Goal: Communication & Community: Participate in discussion

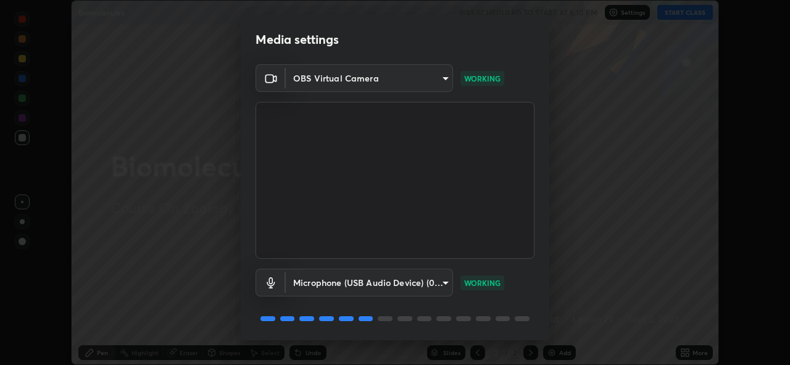
scroll to position [40, 0]
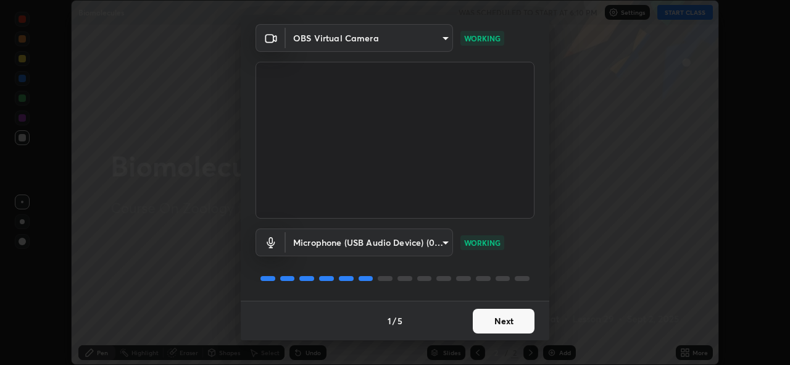
click at [502, 319] on button "Next" at bounding box center [504, 321] width 62 height 25
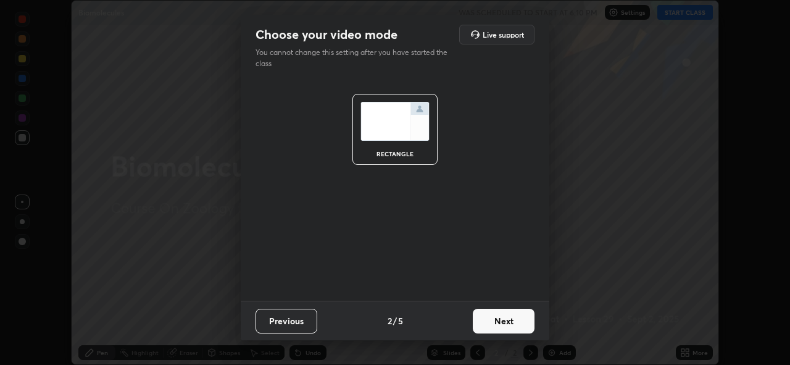
scroll to position [0, 0]
click at [500, 318] on button "Next" at bounding box center [504, 321] width 62 height 25
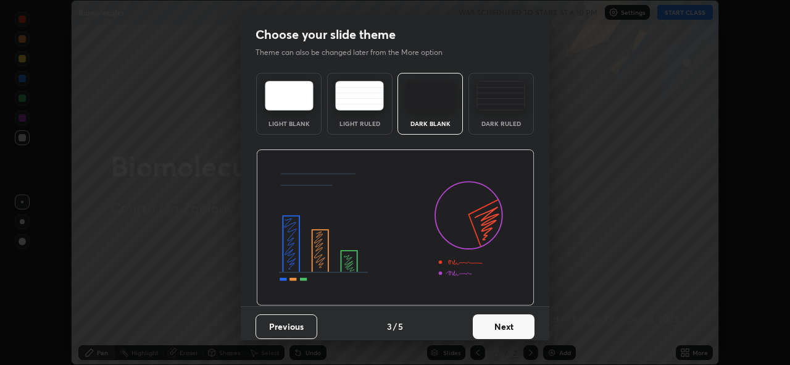
click at [501, 323] on button "Next" at bounding box center [504, 326] width 62 height 25
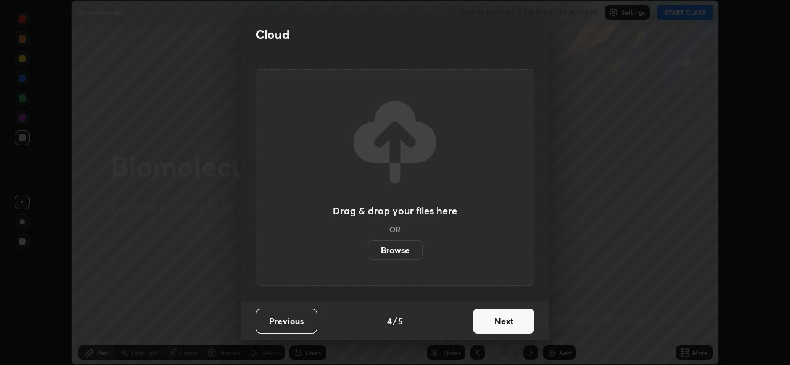
click at [502, 321] on button "Next" at bounding box center [504, 321] width 62 height 25
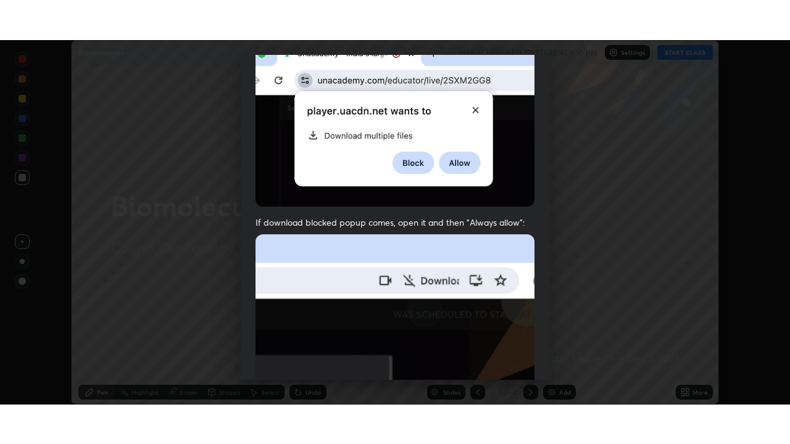
scroll to position [292, 0]
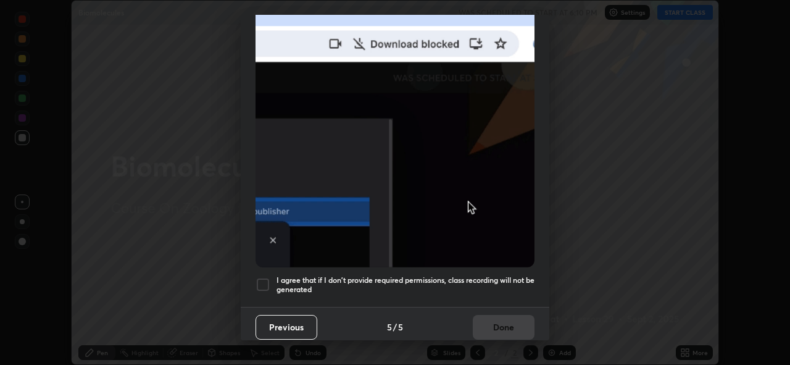
click at [489, 275] on h5 "I agree that if I don't provide required permissions, class recording will not …" at bounding box center [406, 284] width 258 height 19
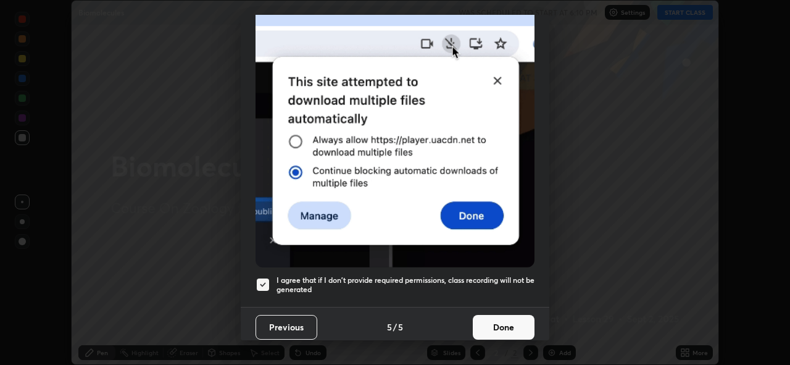
click at [498, 315] on button "Done" at bounding box center [504, 327] width 62 height 25
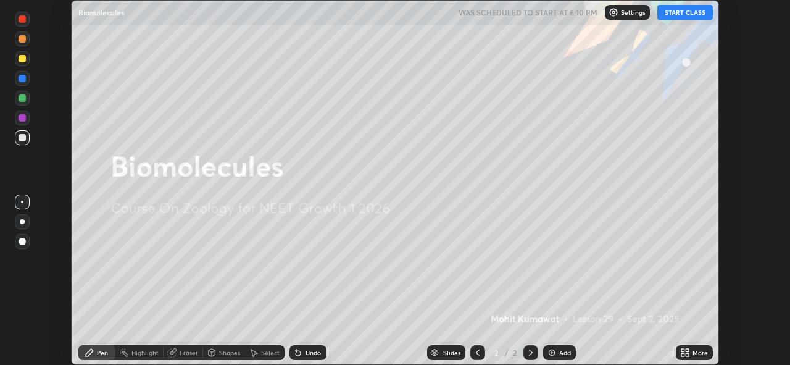
click at [683, 12] on button "START CLASS" at bounding box center [685, 12] width 56 height 15
click at [683, 348] on icon at bounding box center [685, 353] width 10 height 10
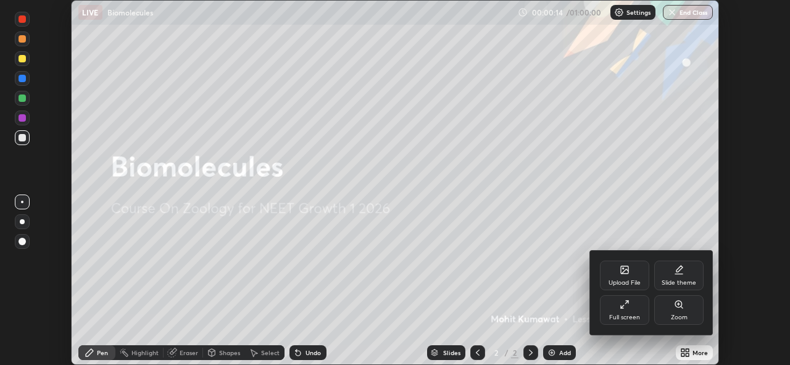
click at [634, 312] on div "Full screen" at bounding box center [624, 310] width 49 height 30
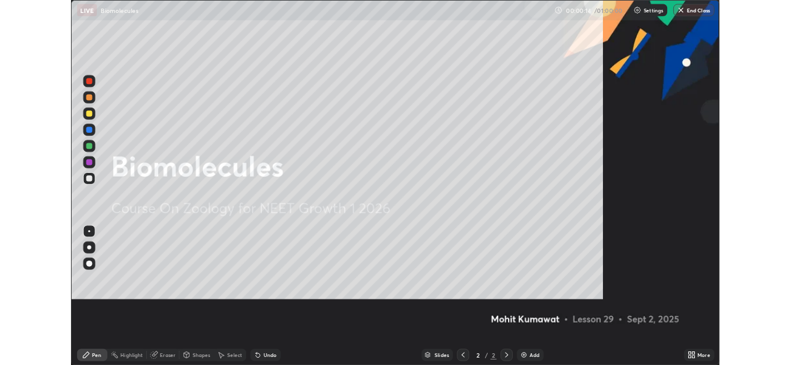
scroll to position [444, 790]
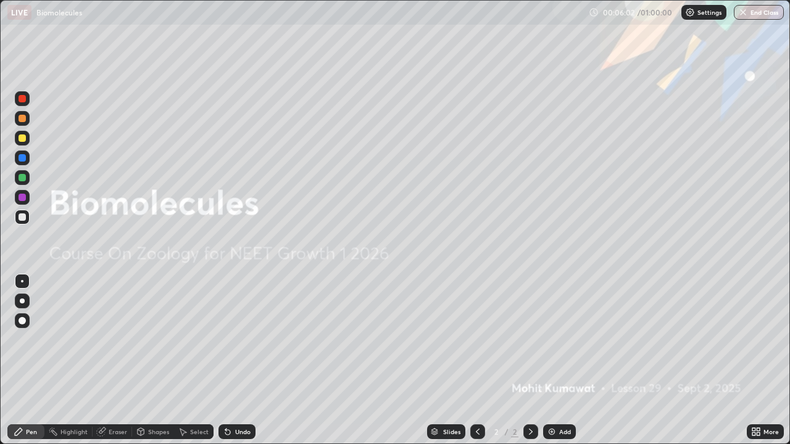
click at [476, 364] on div at bounding box center [477, 432] width 15 height 25
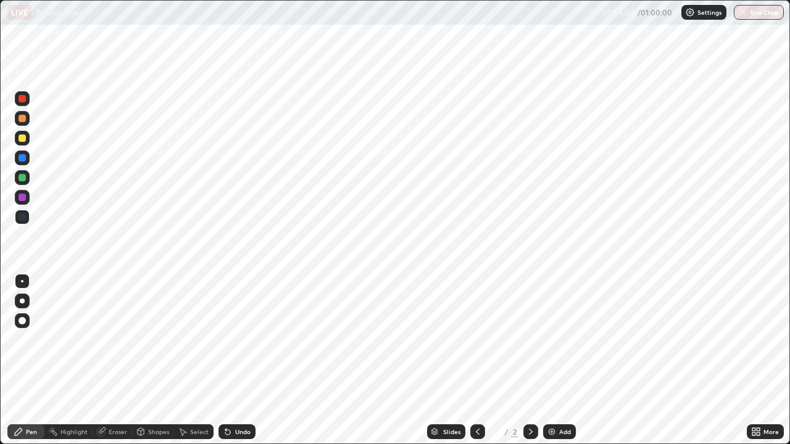
click at [528, 364] on div at bounding box center [530, 432] width 15 height 15
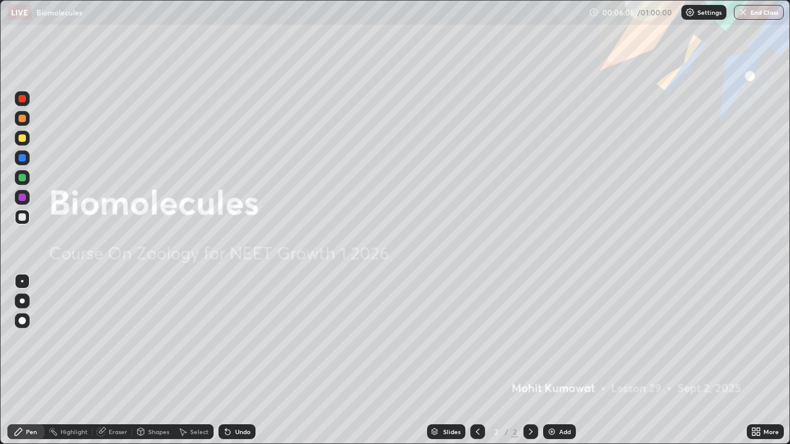
click at [566, 364] on div "Add" at bounding box center [565, 432] width 12 height 6
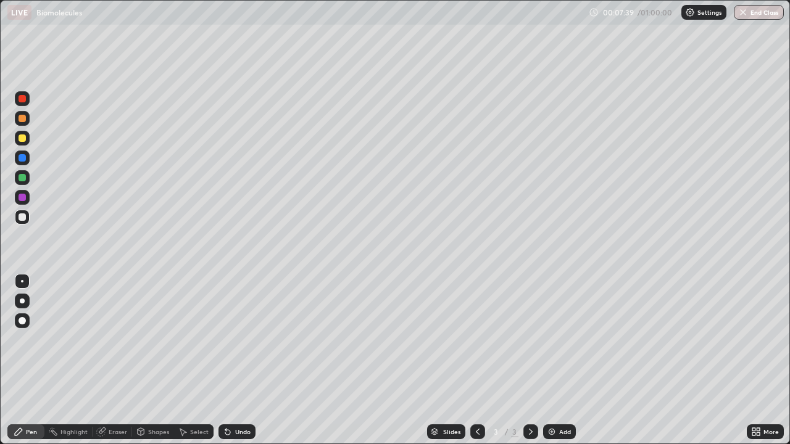
click at [562, 364] on div "Add" at bounding box center [565, 432] width 12 height 6
click at [502, 23] on div "LIVE Biomolecules" at bounding box center [295, 12] width 577 height 25
click at [559, 364] on div "Add" at bounding box center [565, 432] width 12 height 6
click at [560, 364] on div "Add" at bounding box center [559, 432] width 33 height 15
click at [238, 364] on div "Undo" at bounding box center [242, 432] width 15 height 6
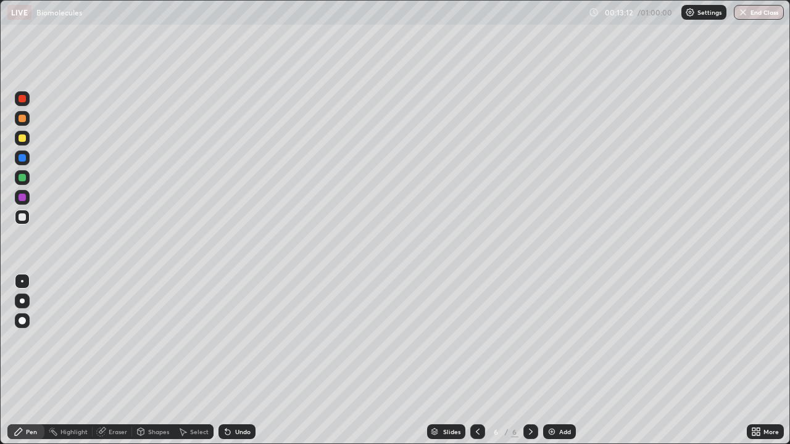
click at [238, 364] on div "Undo" at bounding box center [242, 432] width 15 height 6
click at [239, 364] on div "Undo" at bounding box center [242, 432] width 15 height 6
click at [158, 364] on div "Shapes" at bounding box center [158, 432] width 21 height 6
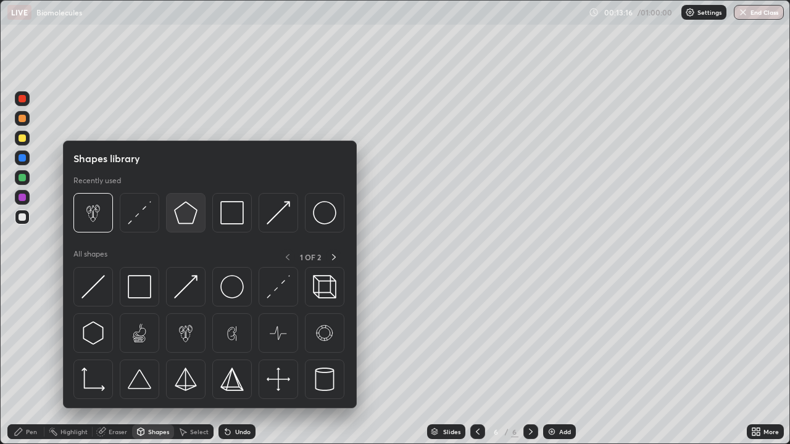
click at [189, 217] on img at bounding box center [185, 212] width 23 height 23
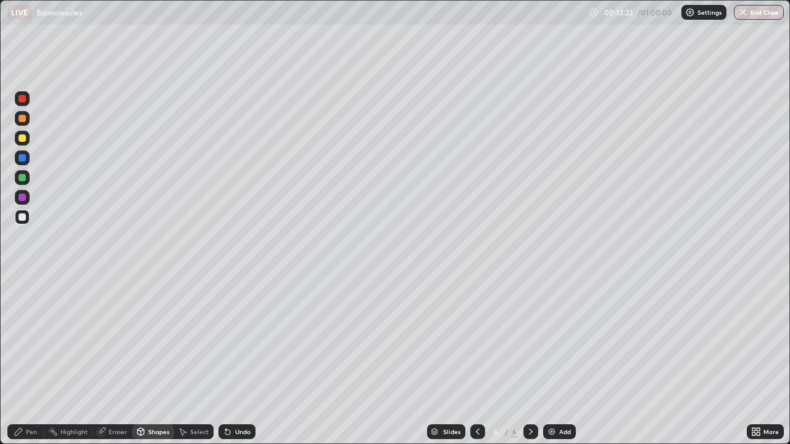
click at [117, 364] on div "Eraser" at bounding box center [118, 432] width 19 height 6
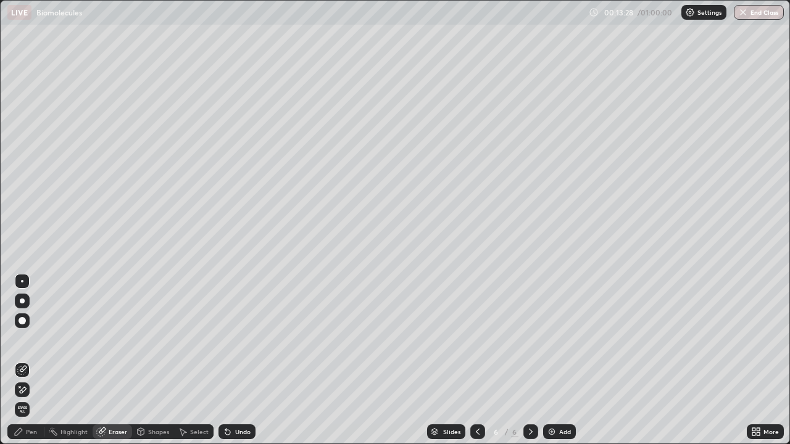
click at [30, 364] on div "Pen" at bounding box center [31, 432] width 11 height 6
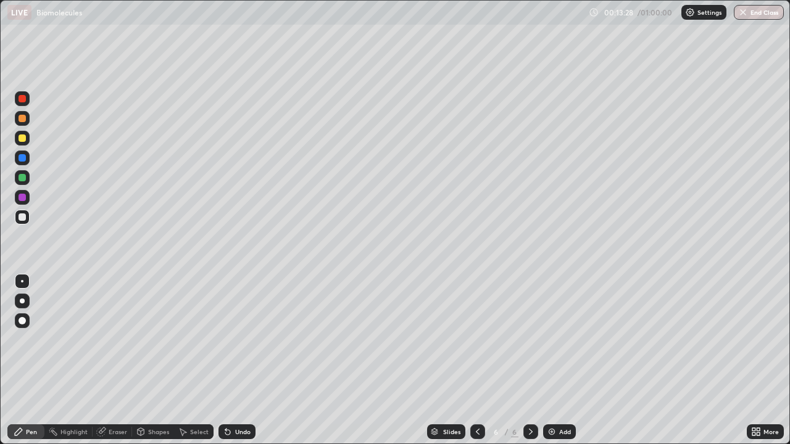
click at [19, 198] on div at bounding box center [22, 197] width 7 height 7
click at [146, 364] on div "Shapes" at bounding box center [153, 432] width 42 height 15
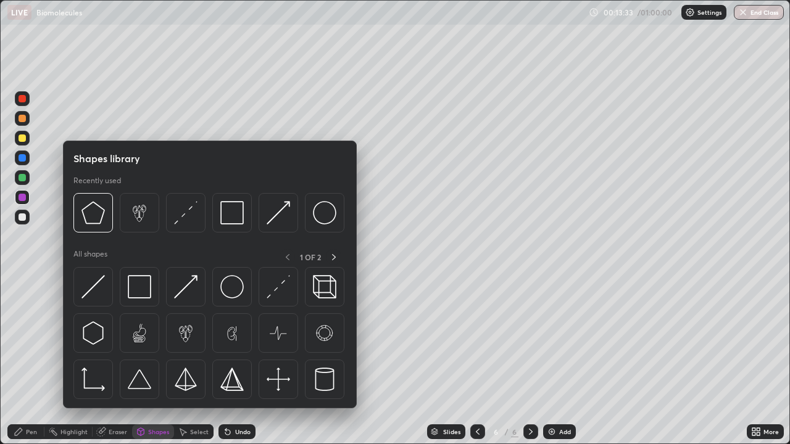
click at [27, 364] on div "Pen" at bounding box center [31, 432] width 11 height 6
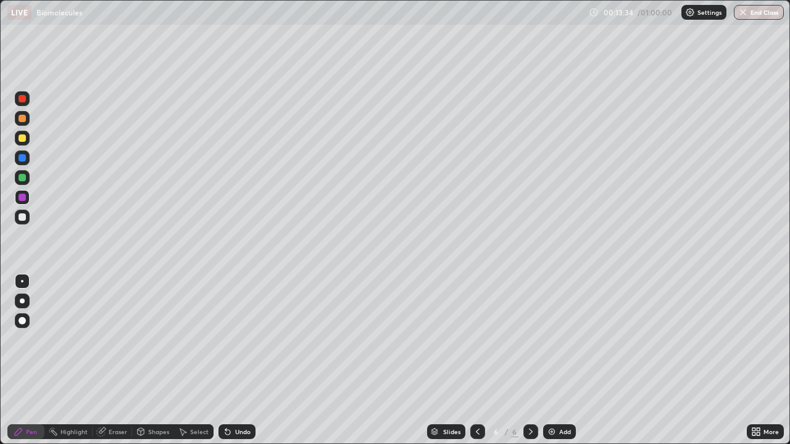
click at [20, 216] on div at bounding box center [22, 217] width 7 height 7
click at [119, 364] on div "Eraser" at bounding box center [113, 432] width 40 height 15
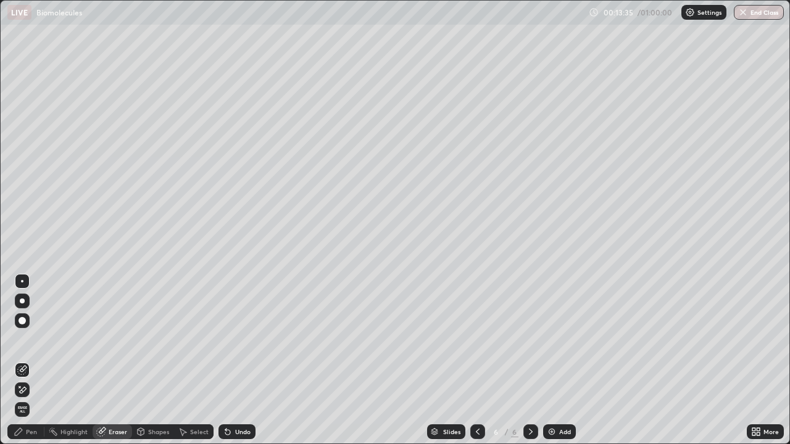
click at [133, 364] on div "Shapes" at bounding box center [153, 432] width 42 height 15
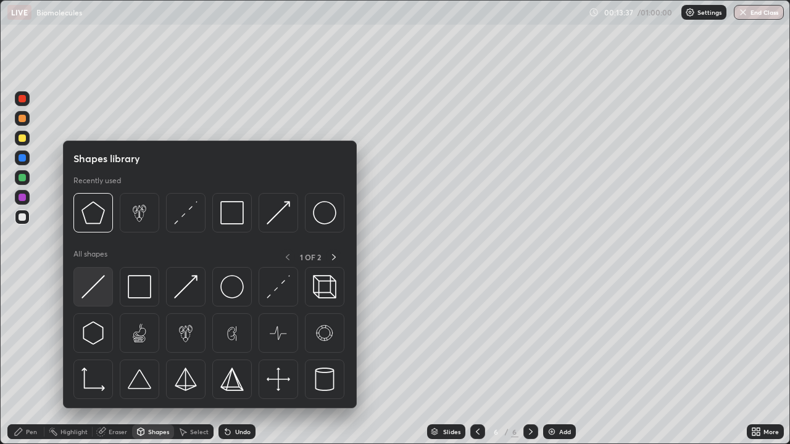
click at [94, 284] on img at bounding box center [92, 286] width 23 height 23
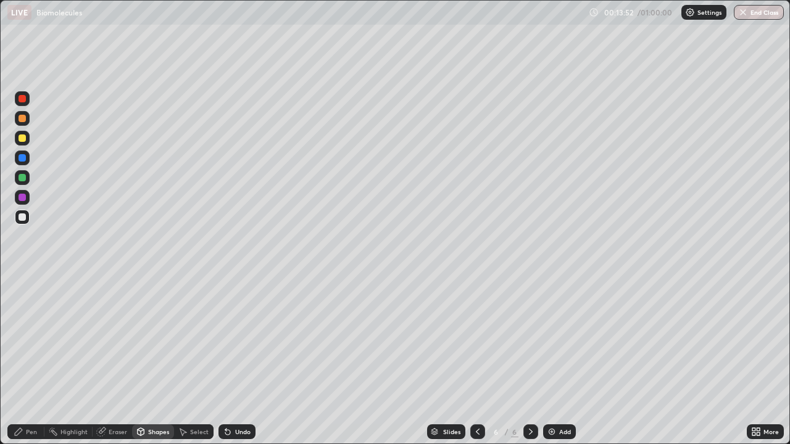
click at [23, 364] on icon at bounding box center [19, 432] width 10 height 10
click at [19, 137] on div at bounding box center [22, 138] width 7 height 7
click at [31, 364] on div "Pen" at bounding box center [31, 432] width 11 height 6
click at [19, 214] on div at bounding box center [22, 217] width 7 height 7
click at [22, 119] on div at bounding box center [22, 118] width 7 height 7
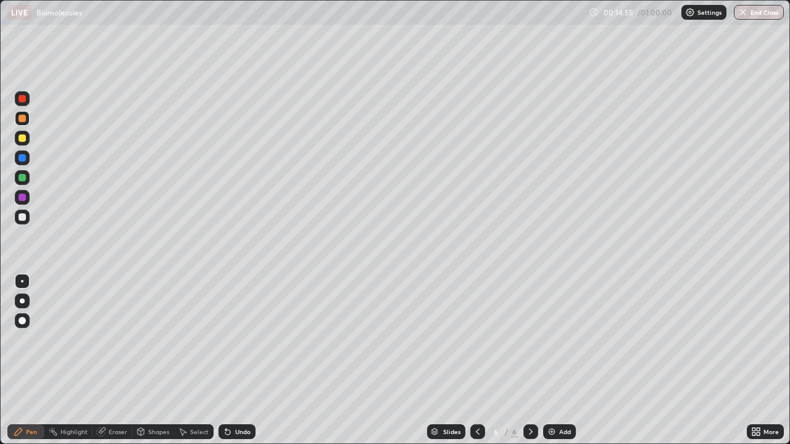
click at [237, 364] on div "Undo" at bounding box center [237, 432] width 37 height 15
click at [230, 364] on icon at bounding box center [228, 432] width 10 height 10
click at [235, 364] on div "Undo" at bounding box center [242, 432] width 15 height 6
click at [16, 218] on div at bounding box center [22, 217] width 15 height 15
click at [241, 364] on div "Undo" at bounding box center [242, 432] width 15 height 6
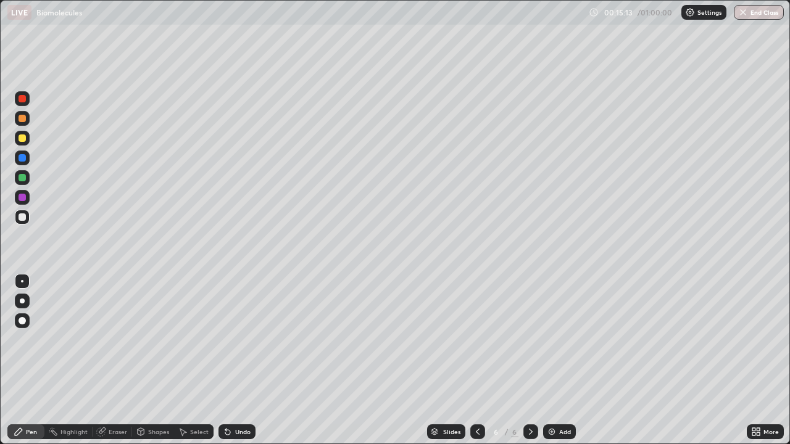
click at [241, 364] on div "Undo" at bounding box center [242, 432] width 15 height 6
click at [233, 364] on div "Undo" at bounding box center [237, 432] width 37 height 15
click at [109, 364] on div "Eraser" at bounding box center [118, 432] width 19 height 6
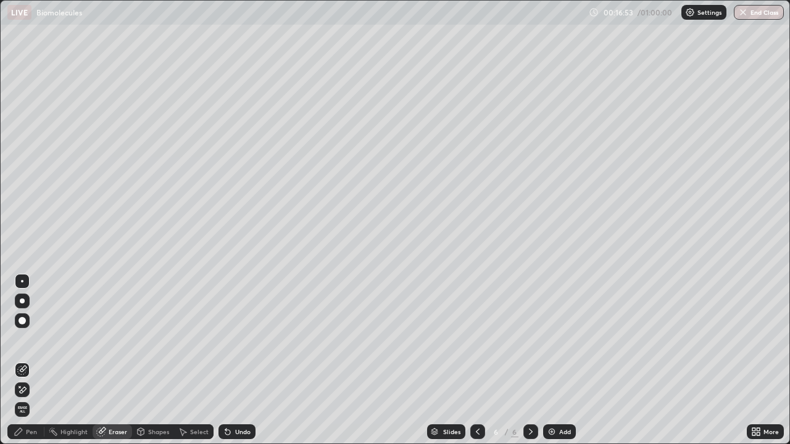
click at [31, 364] on div "Pen" at bounding box center [31, 432] width 11 height 6
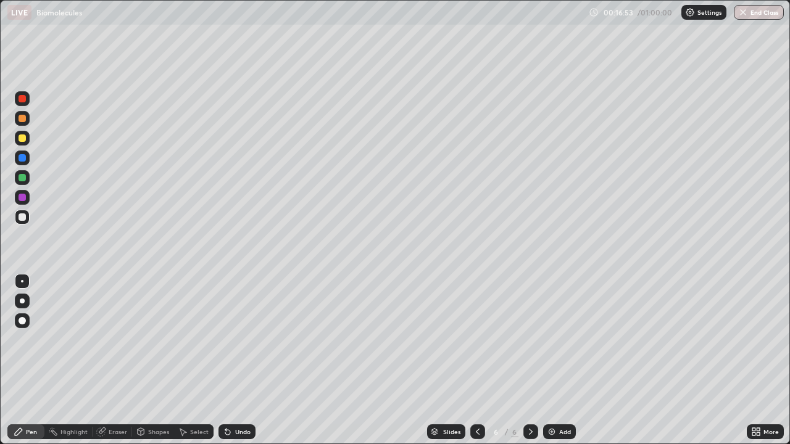
click at [21, 119] on div at bounding box center [22, 118] width 7 height 7
click at [22, 178] on div at bounding box center [22, 177] width 7 height 7
click at [22, 216] on div at bounding box center [22, 217] width 7 height 7
click at [114, 364] on div "Eraser" at bounding box center [118, 432] width 19 height 6
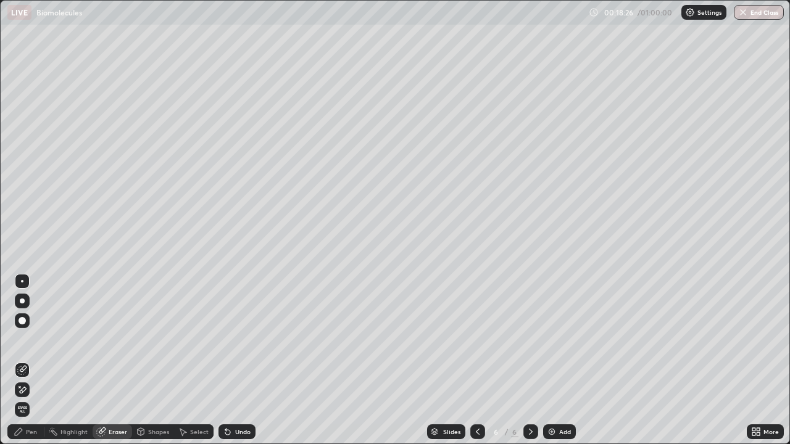
click at [38, 364] on div "Pen" at bounding box center [25, 432] width 37 height 15
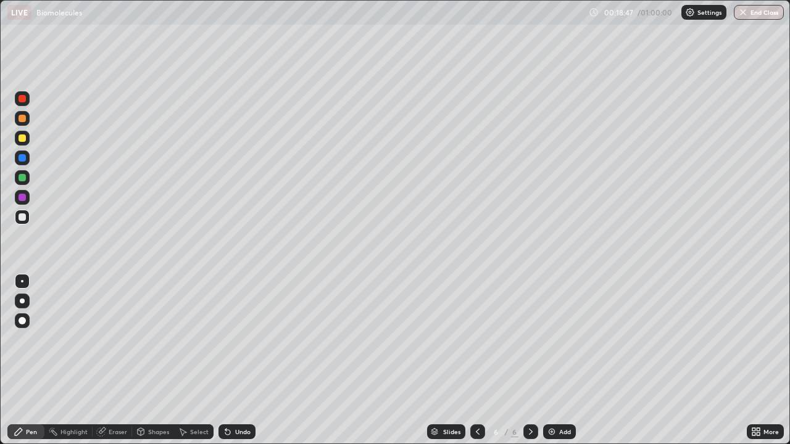
click at [123, 364] on div "Eraser" at bounding box center [118, 432] width 19 height 6
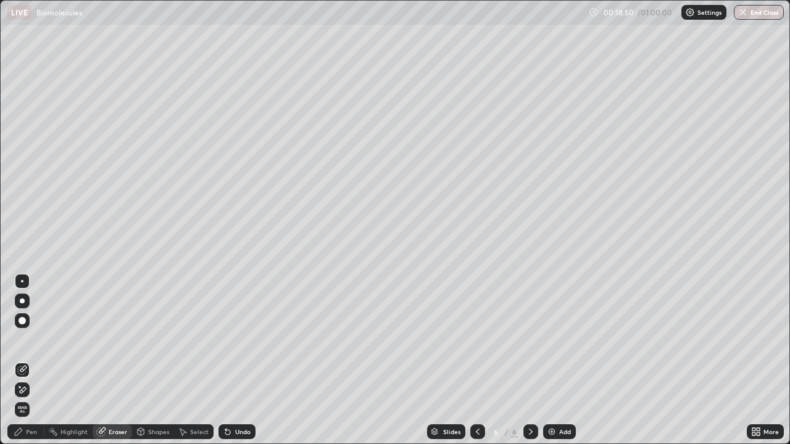
click at [26, 364] on div "Pen" at bounding box center [31, 432] width 11 height 6
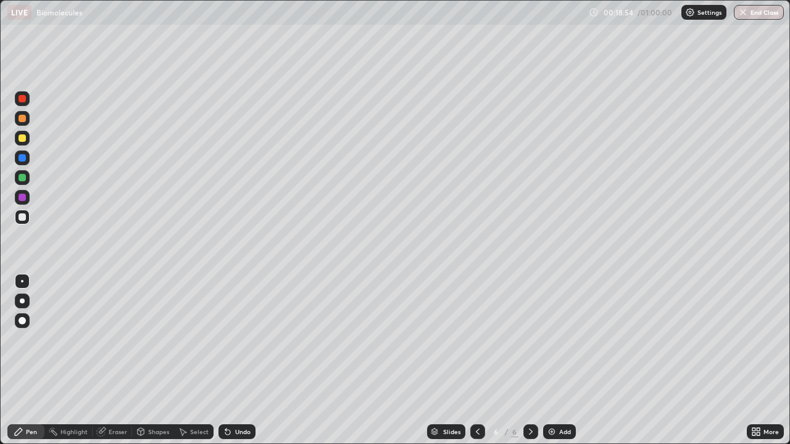
click at [24, 123] on div at bounding box center [22, 118] width 15 height 15
click at [19, 217] on div at bounding box center [22, 217] width 7 height 7
click at [239, 364] on div "Undo" at bounding box center [237, 432] width 37 height 15
click at [22, 154] on div at bounding box center [22, 157] width 7 height 7
click at [239, 364] on div "Undo" at bounding box center [242, 432] width 15 height 6
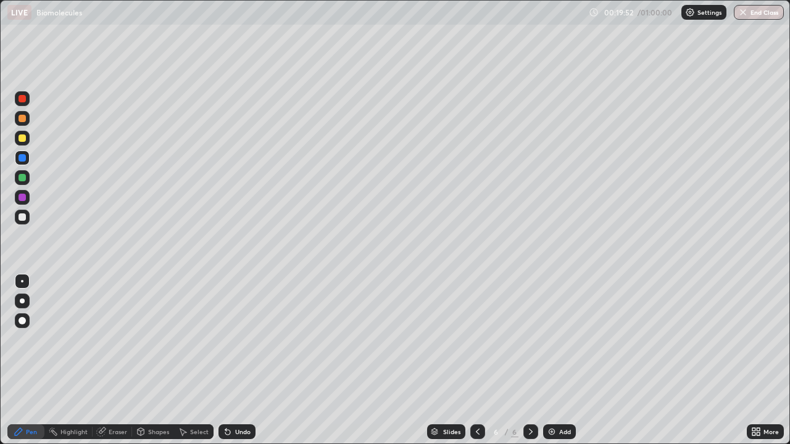
click at [756, 364] on icon at bounding box center [756, 432] width 10 height 10
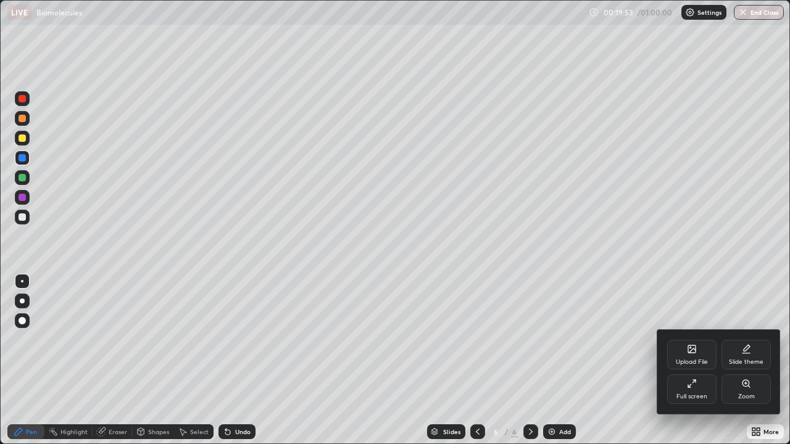
click at [739, 364] on div "Zoom" at bounding box center [746, 390] width 49 height 30
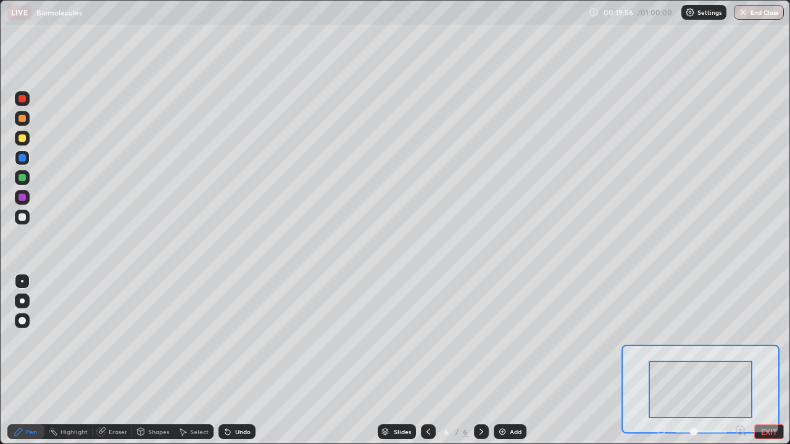
click at [657, 364] on div at bounding box center [701, 432] width 91 height 15
click at [764, 364] on button "EXIT" at bounding box center [769, 432] width 30 height 15
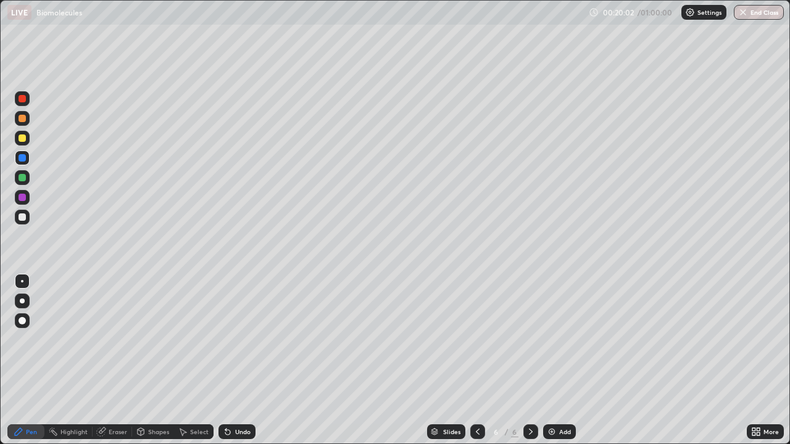
click at [194, 364] on div "Select" at bounding box center [199, 432] width 19 height 6
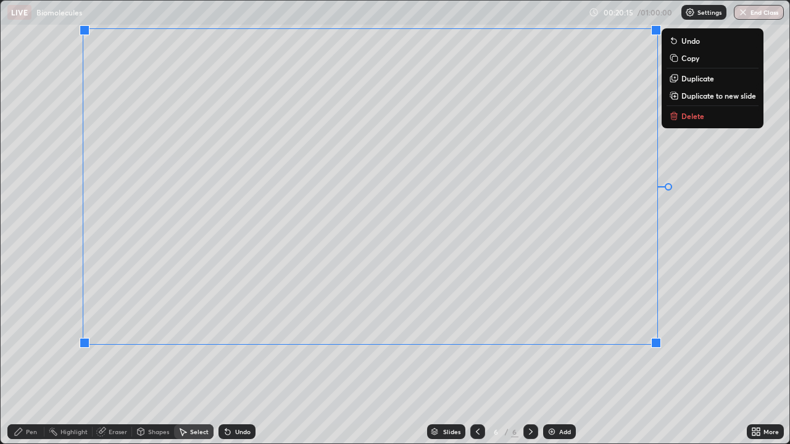
click at [543, 364] on div "0 ° Undo Copy Duplicate Duplicate to new slide Delete" at bounding box center [395, 222] width 789 height 443
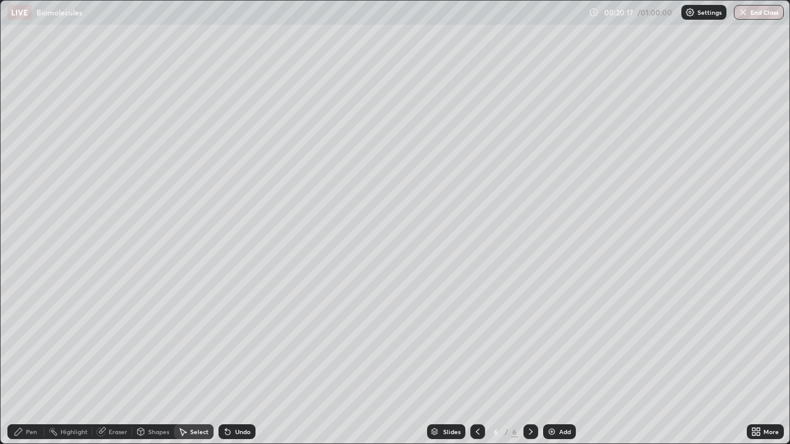
click at [31, 364] on div "Pen" at bounding box center [31, 432] width 11 height 6
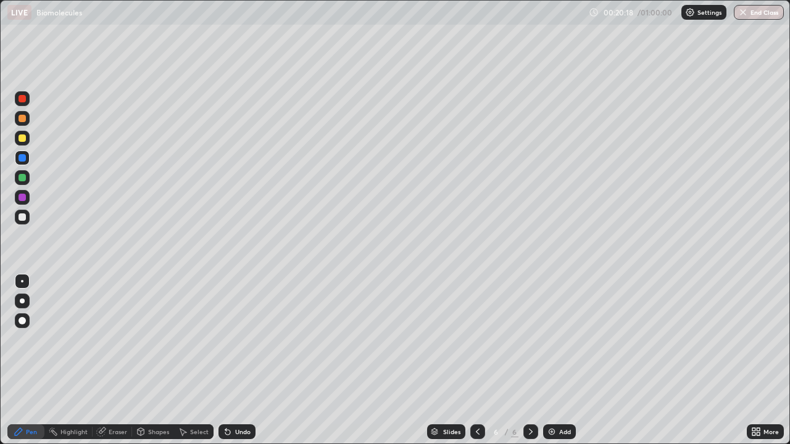
click at [19, 197] on div at bounding box center [22, 197] width 7 height 7
click at [22, 117] on div at bounding box center [22, 118] width 7 height 7
click at [556, 364] on div "Add" at bounding box center [559, 432] width 33 height 15
click at [22, 198] on div at bounding box center [22, 197] width 7 height 7
click at [20, 219] on div at bounding box center [22, 217] width 7 height 7
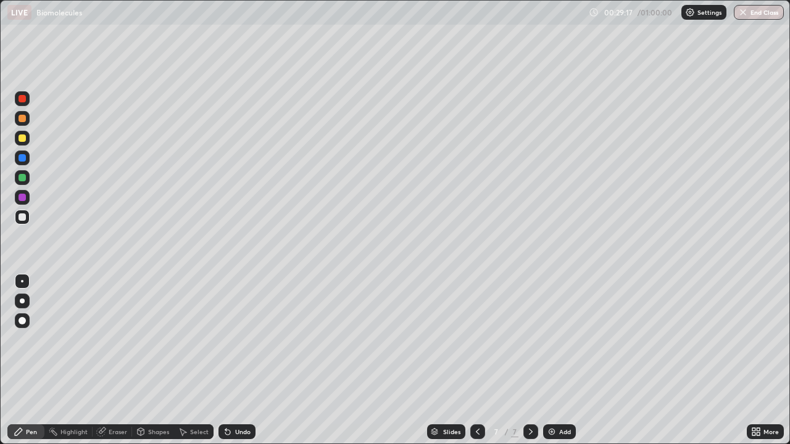
click at [238, 364] on div "Undo" at bounding box center [237, 432] width 37 height 15
click at [237, 364] on div "Undo" at bounding box center [242, 432] width 15 height 6
click at [199, 364] on div "Select" at bounding box center [199, 432] width 19 height 6
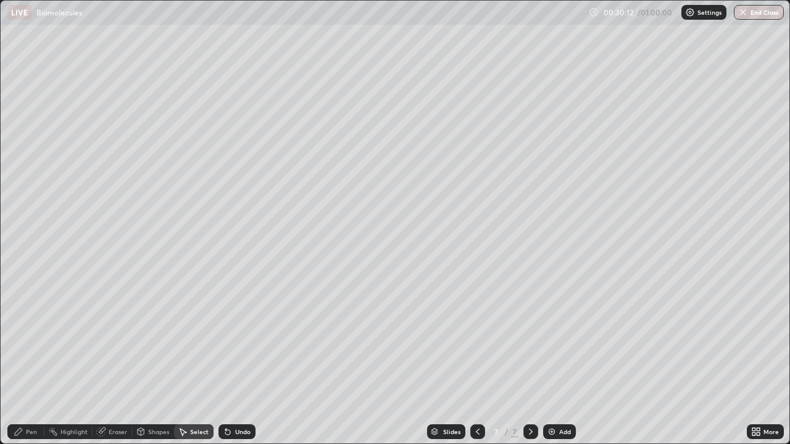
click at [30, 364] on div "Pen" at bounding box center [31, 432] width 11 height 6
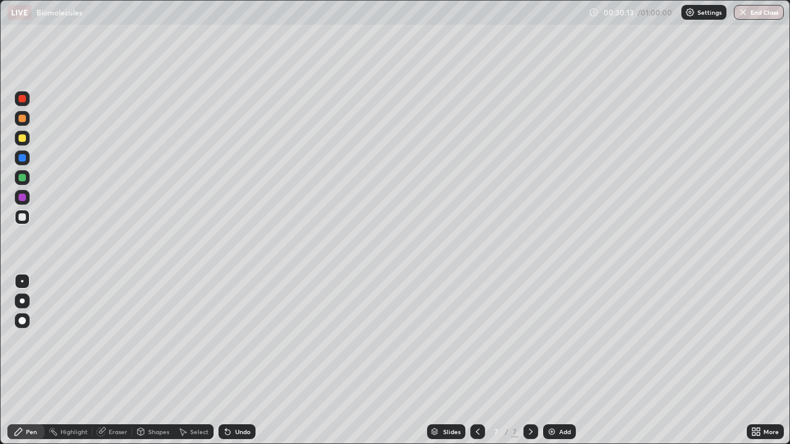
click at [116, 364] on div "Eraser" at bounding box center [118, 432] width 19 height 6
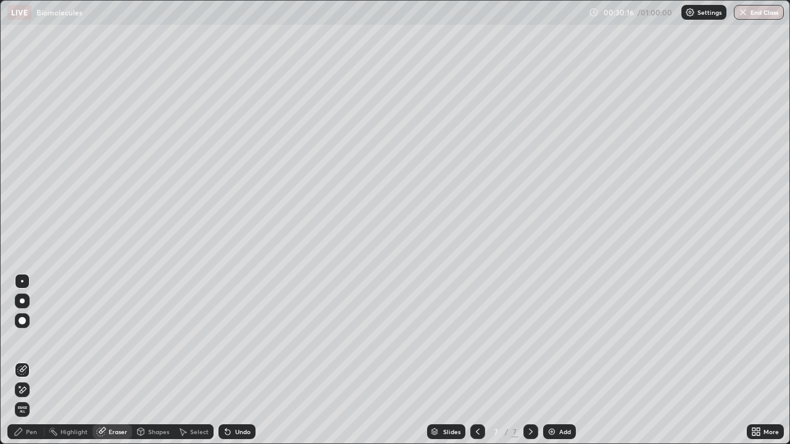
click at [31, 364] on div "Pen" at bounding box center [31, 432] width 11 height 6
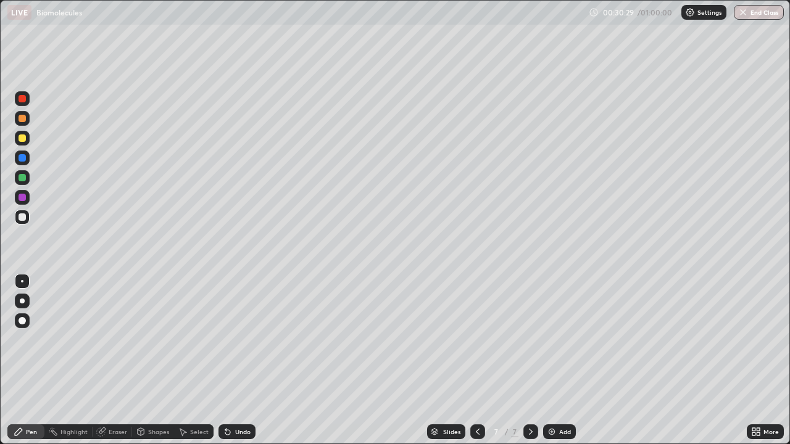
click at [309, 364] on div "Slides 7 / 7 Add" at bounding box center [501, 432] width 491 height 25
click at [243, 364] on div "Undo" at bounding box center [242, 432] width 15 height 6
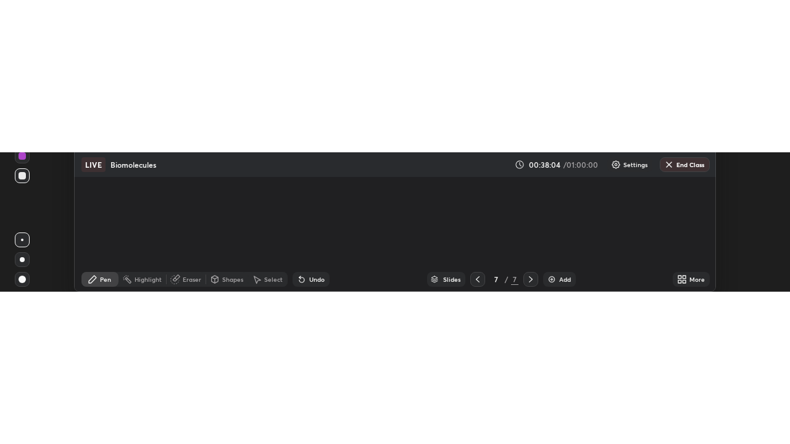
scroll to position [361, 790]
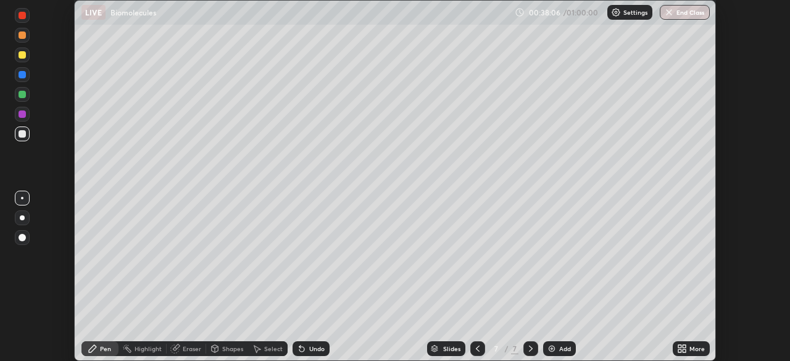
click at [687, 350] on div "More" at bounding box center [691, 348] width 37 height 15
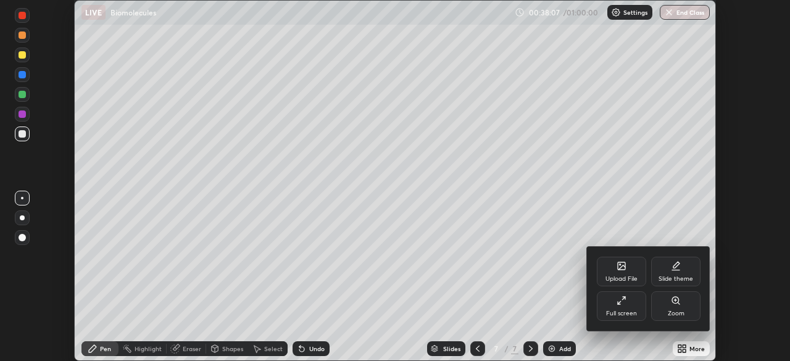
click at [626, 305] on icon at bounding box center [622, 301] width 10 height 10
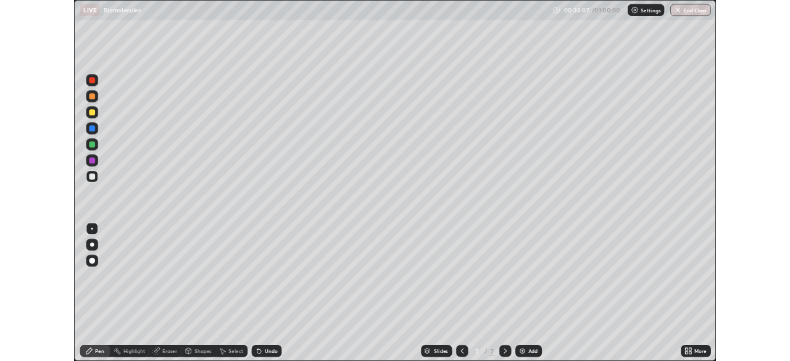
scroll to position [444, 790]
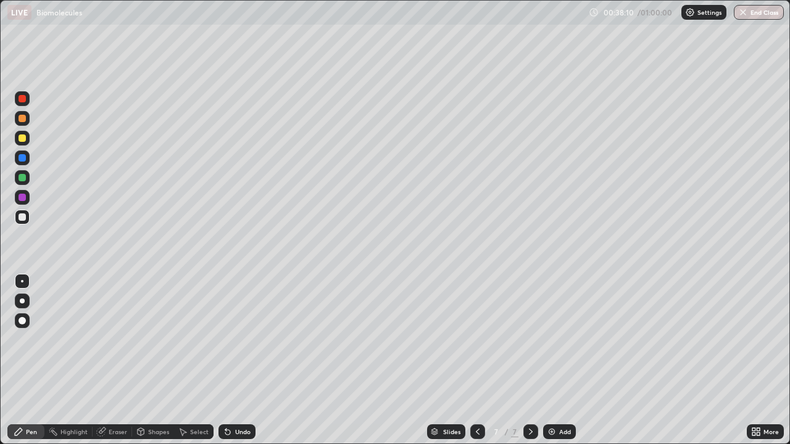
click at [551, 364] on img at bounding box center [552, 432] width 10 height 10
click at [19, 214] on div at bounding box center [22, 217] width 7 height 7
click at [24, 194] on div at bounding box center [22, 197] width 7 height 7
click at [22, 120] on div at bounding box center [22, 118] width 7 height 7
click at [22, 140] on div at bounding box center [22, 138] width 7 height 7
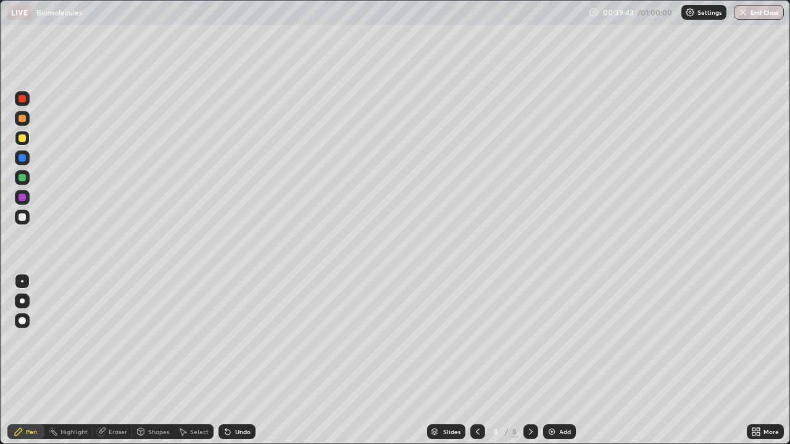
click at [21, 96] on div at bounding box center [22, 98] width 7 height 7
click at [23, 215] on div at bounding box center [22, 217] width 7 height 7
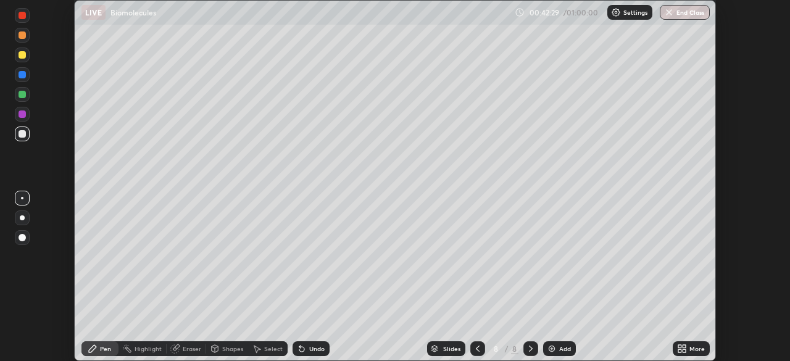
scroll to position [61365, 60936]
click at [685, 14] on button "End Class" at bounding box center [685, 12] width 50 height 15
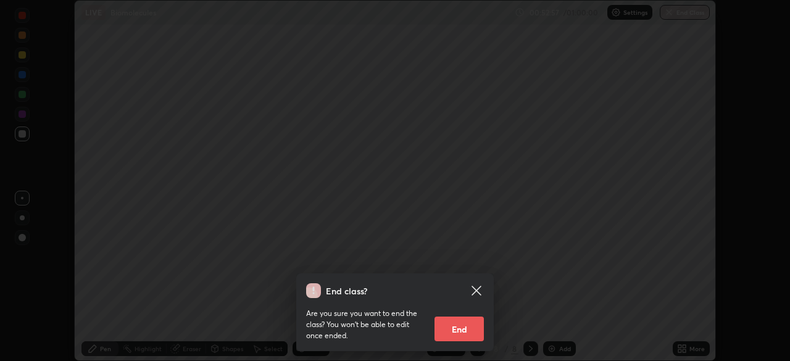
click at [478, 329] on button "End" at bounding box center [459, 329] width 49 height 25
